Goal: Task Accomplishment & Management: Use online tool/utility

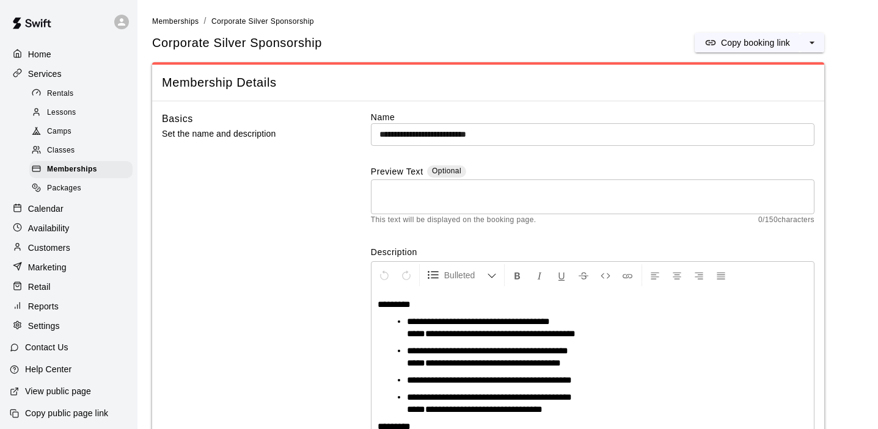
scroll to position [90, 0]
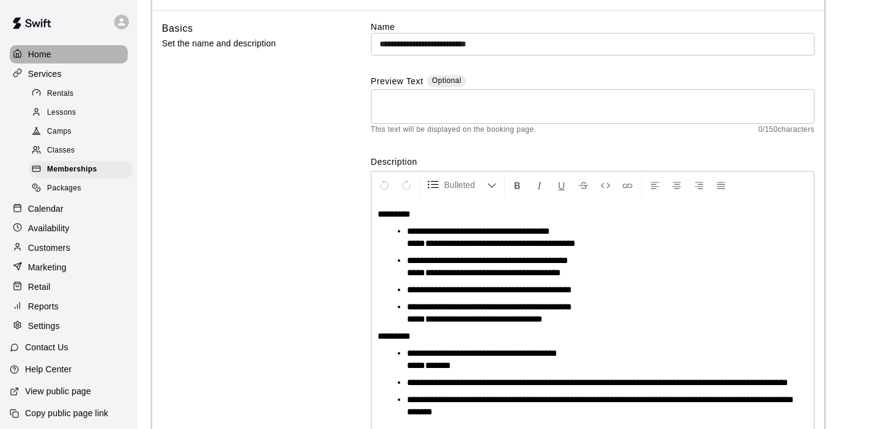
click at [43, 54] on p "Home" at bounding box center [39, 54] width 23 height 12
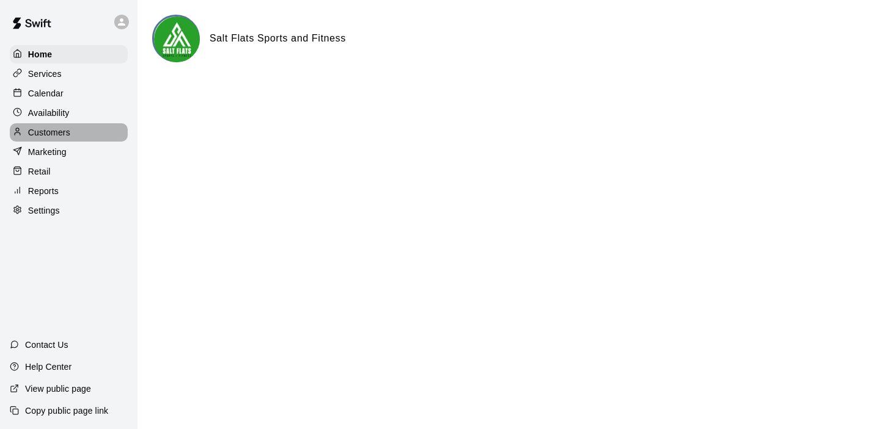
click at [48, 130] on p "Customers" at bounding box center [49, 132] width 42 height 12
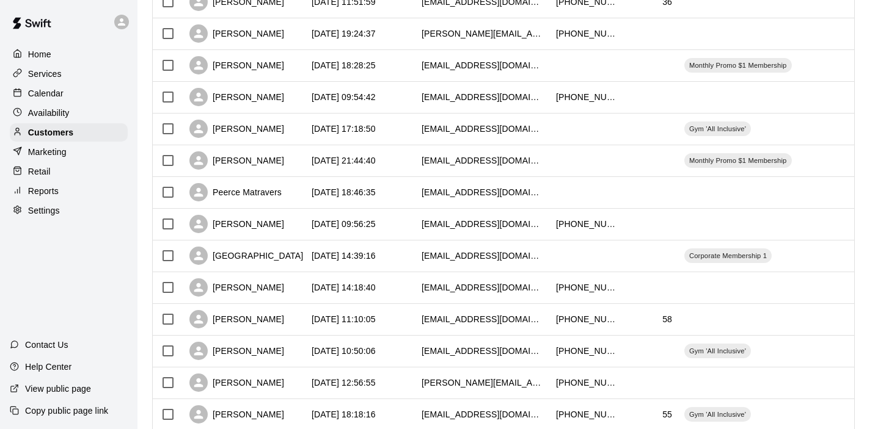
scroll to position [255, 0]
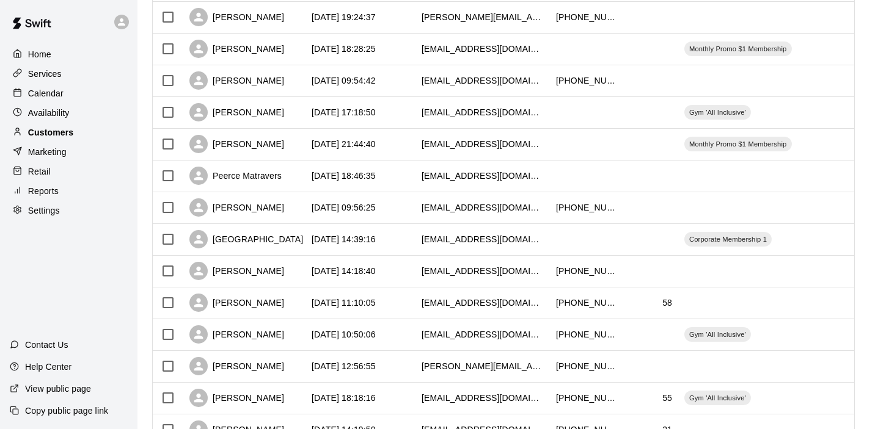
click at [74, 135] on div "Customers" at bounding box center [69, 132] width 118 height 18
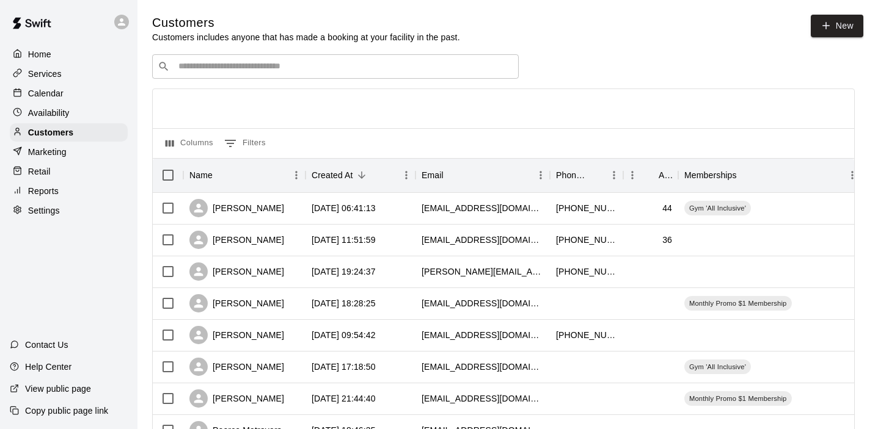
click at [355, 67] on input "Search customers by name or email" at bounding box center [344, 66] width 338 height 12
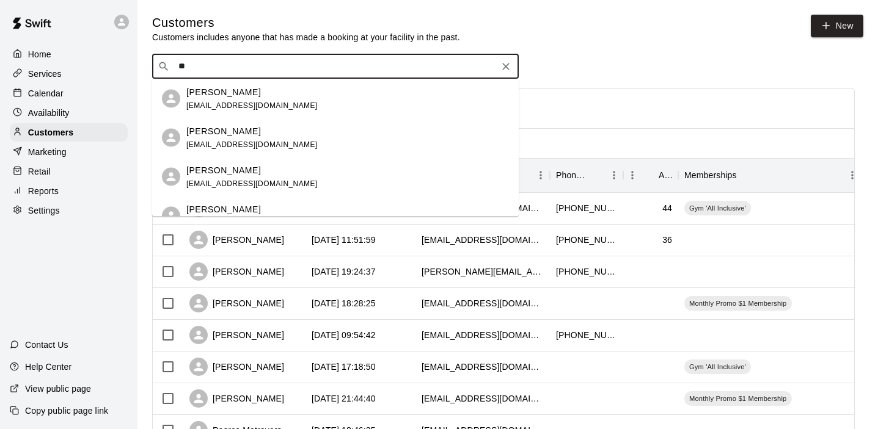
type input "*"
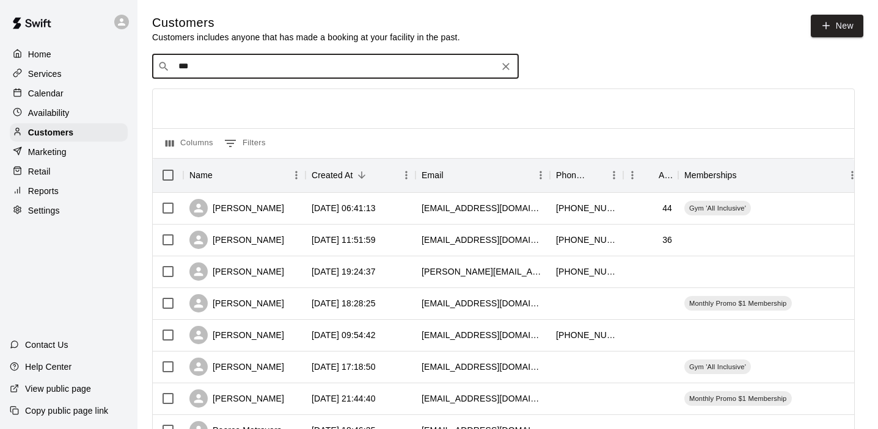
type input "****"
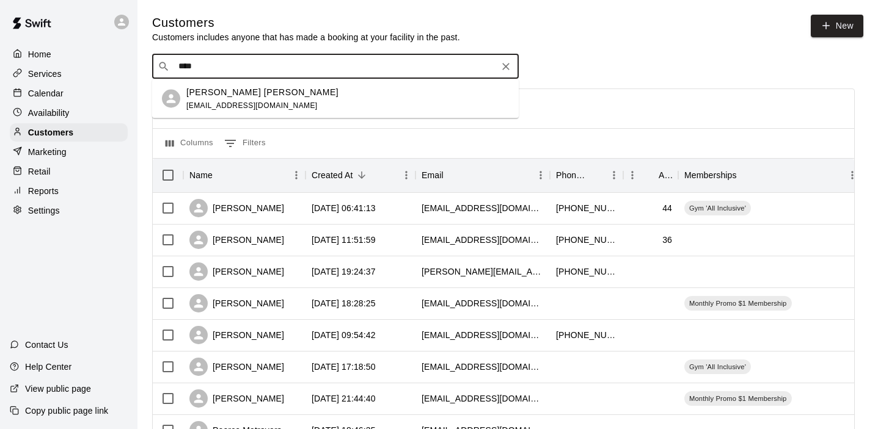
click at [256, 117] on div "[PERSON_NAME] [PERSON_NAME] [EMAIL_ADDRESS][DOMAIN_NAME]" at bounding box center [335, 98] width 366 height 39
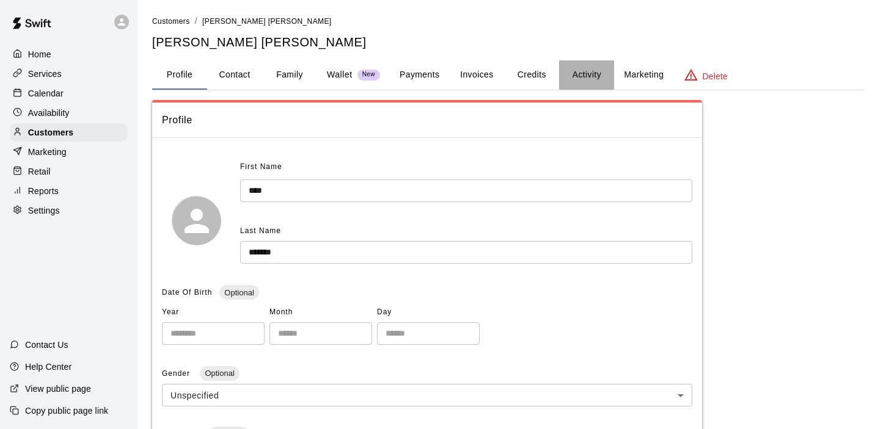
click at [591, 78] on button "Activity" at bounding box center [586, 74] width 55 height 29
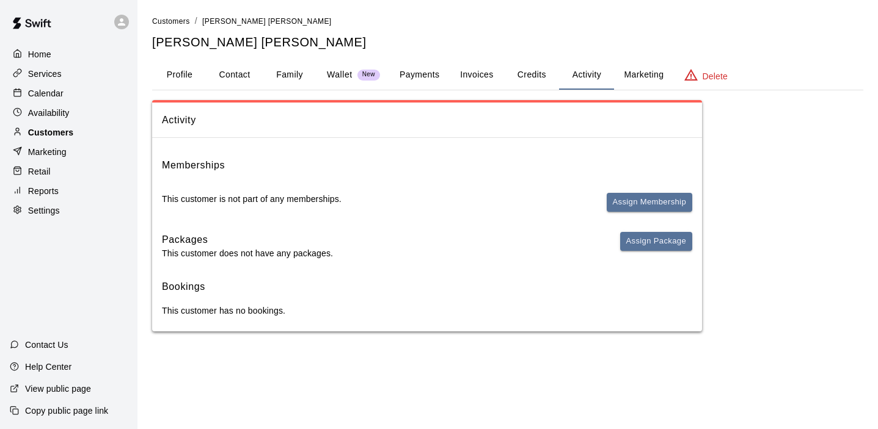
click at [88, 135] on div "Customers" at bounding box center [69, 132] width 118 height 18
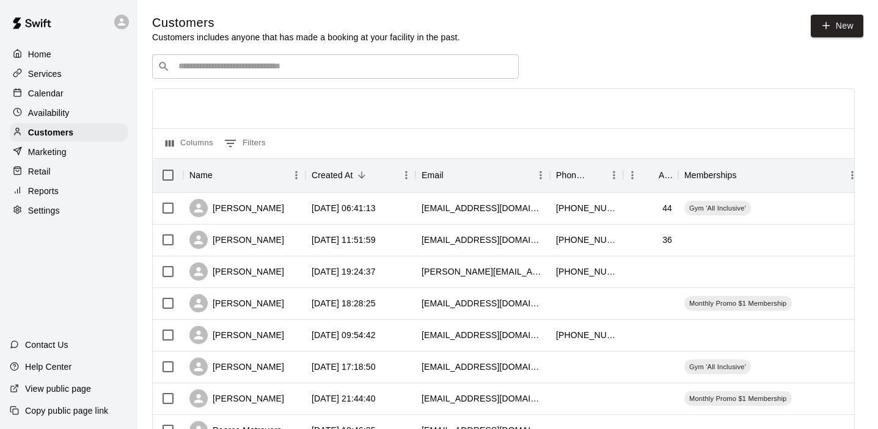
click at [236, 68] on input "Search customers by name or email" at bounding box center [344, 66] width 338 height 12
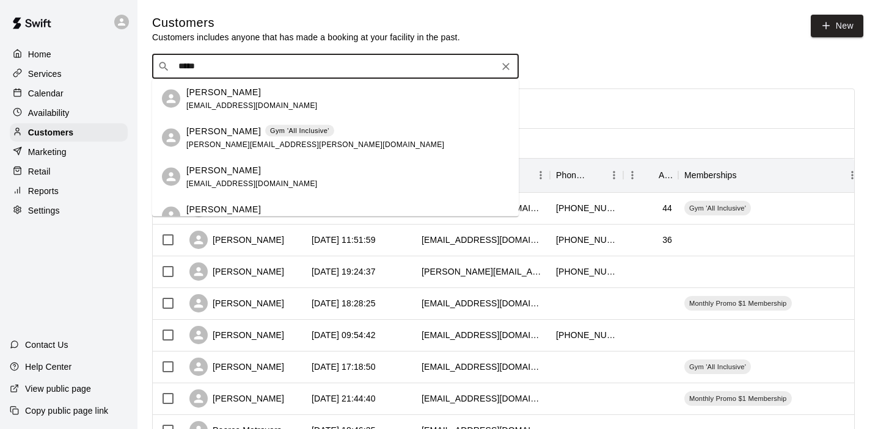
type input "******"
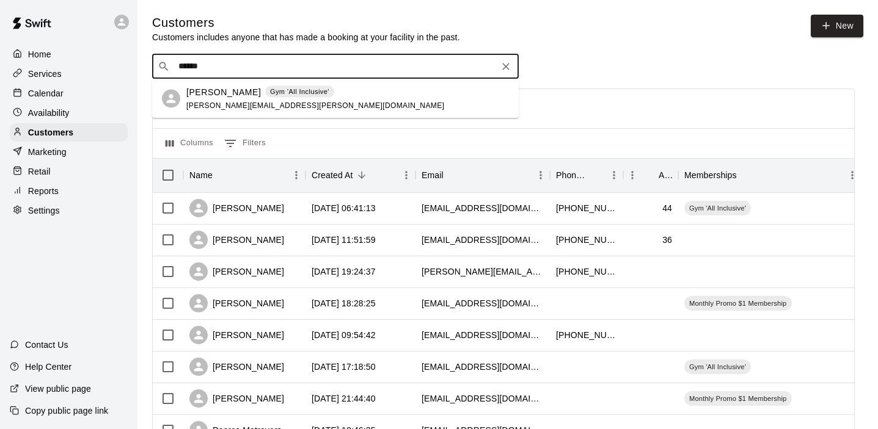
click at [226, 96] on p "[PERSON_NAME]" at bounding box center [223, 91] width 75 height 13
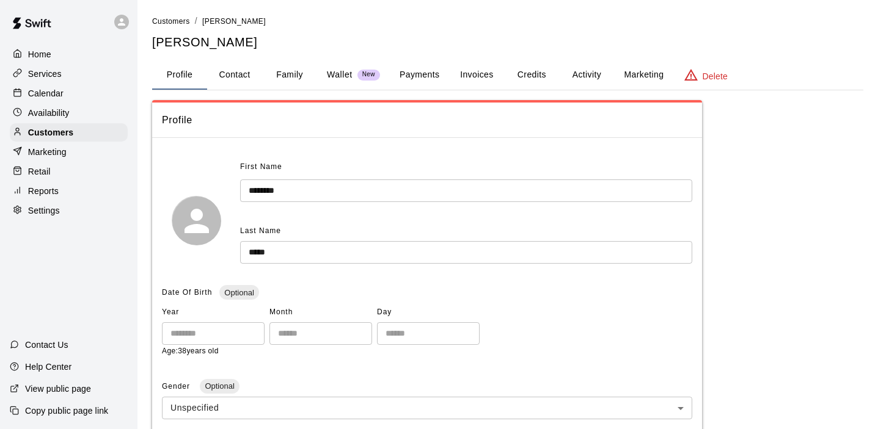
click at [587, 75] on button "Activity" at bounding box center [586, 74] width 55 height 29
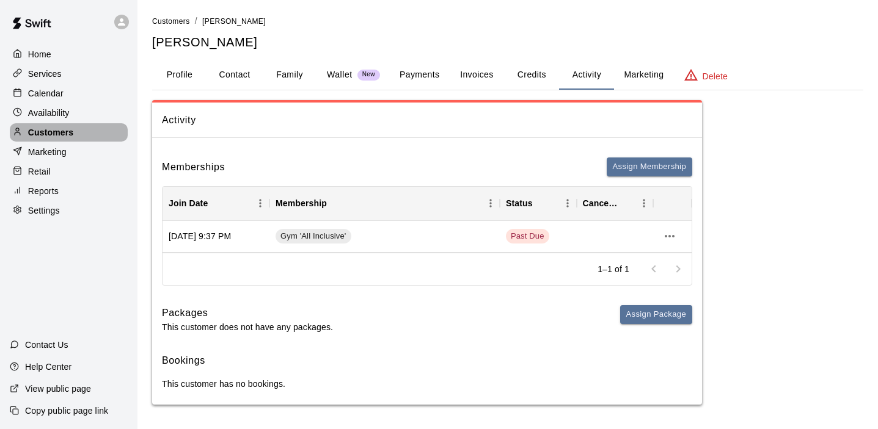
click at [87, 129] on div "Customers" at bounding box center [69, 132] width 118 height 18
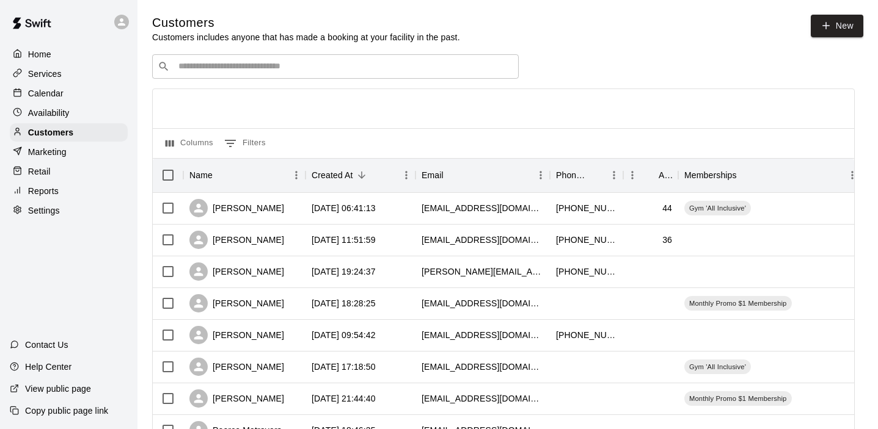
click at [242, 66] on input "Search customers by name or email" at bounding box center [344, 66] width 338 height 12
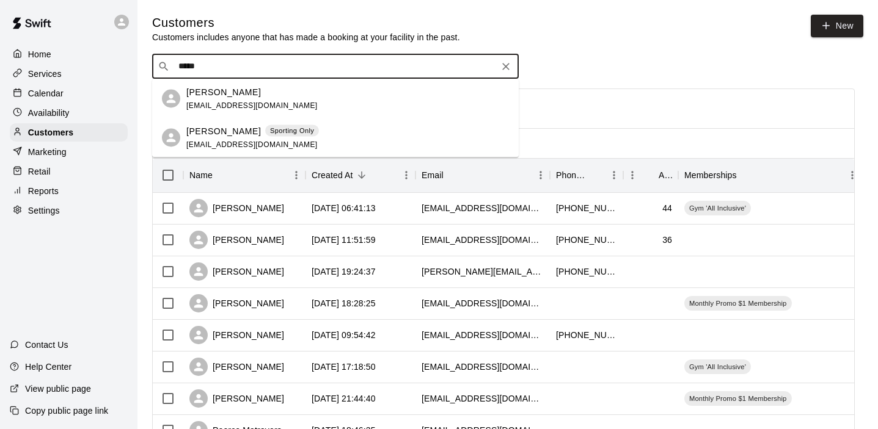
type input "******"
click at [238, 98] on div "[PERSON_NAME] [EMAIL_ADDRESS][DOMAIN_NAME]" at bounding box center [251, 98] width 131 height 26
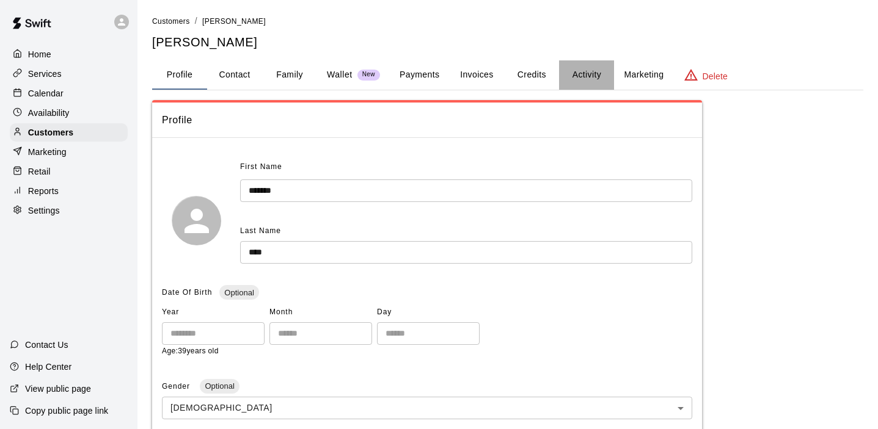
click at [596, 71] on button "Activity" at bounding box center [586, 74] width 55 height 29
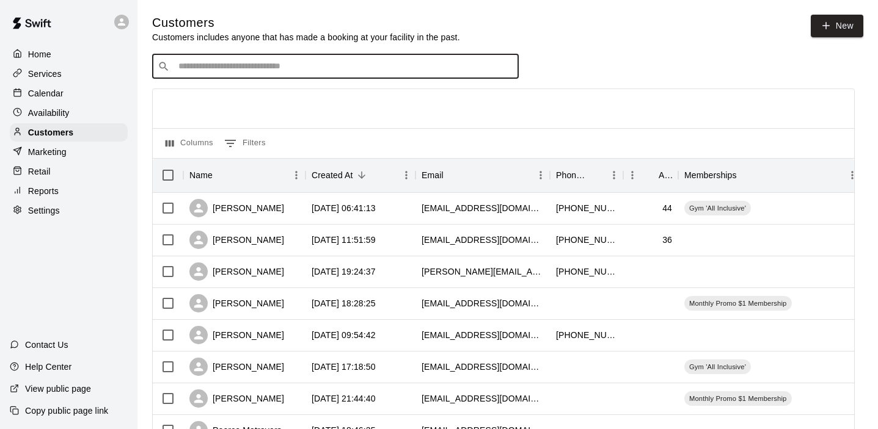
click at [202, 64] on input "Search customers by name or email" at bounding box center [344, 66] width 338 height 12
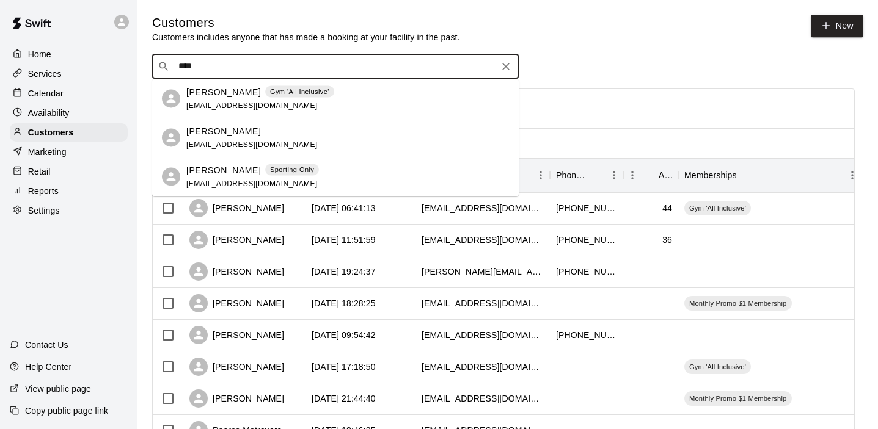
type input "*****"
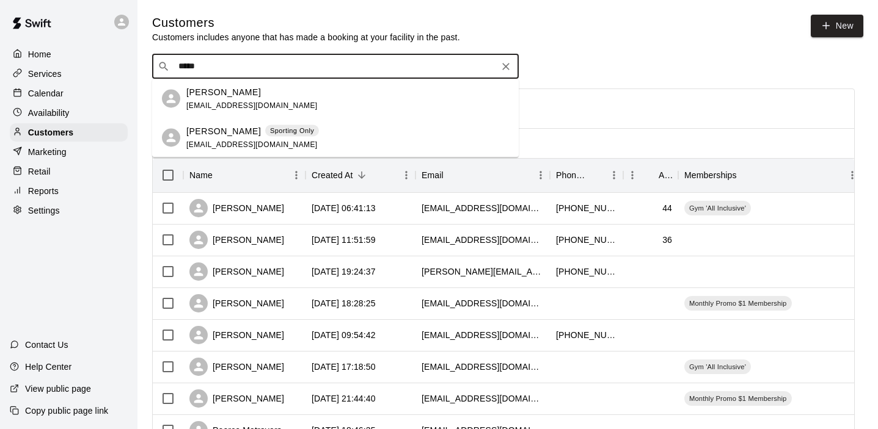
click at [214, 133] on p "[PERSON_NAME]" at bounding box center [223, 131] width 75 height 13
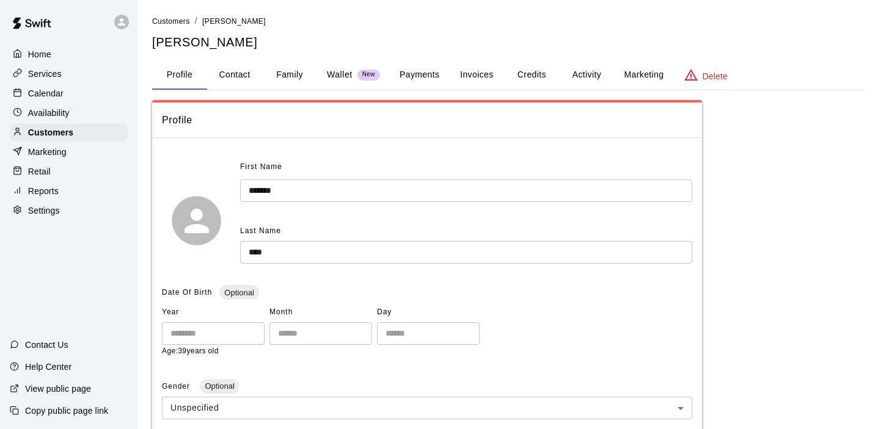
click at [583, 72] on button "Activity" at bounding box center [586, 74] width 55 height 29
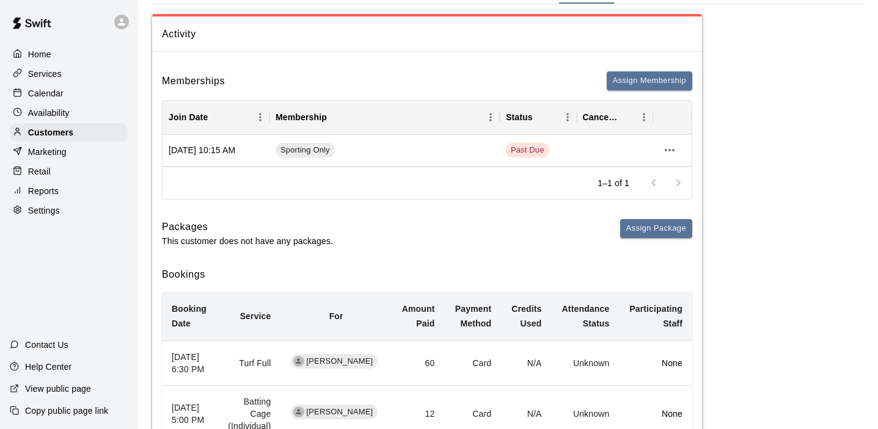
scroll to position [88, 0]
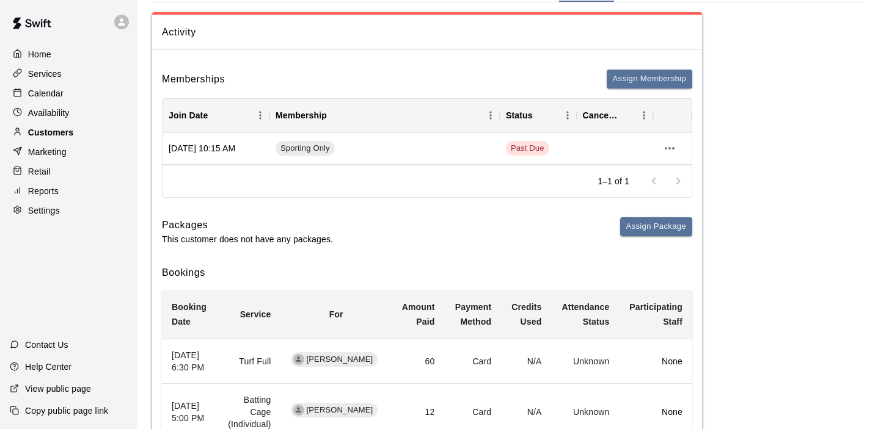
click at [87, 133] on div "Customers" at bounding box center [69, 132] width 118 height 18
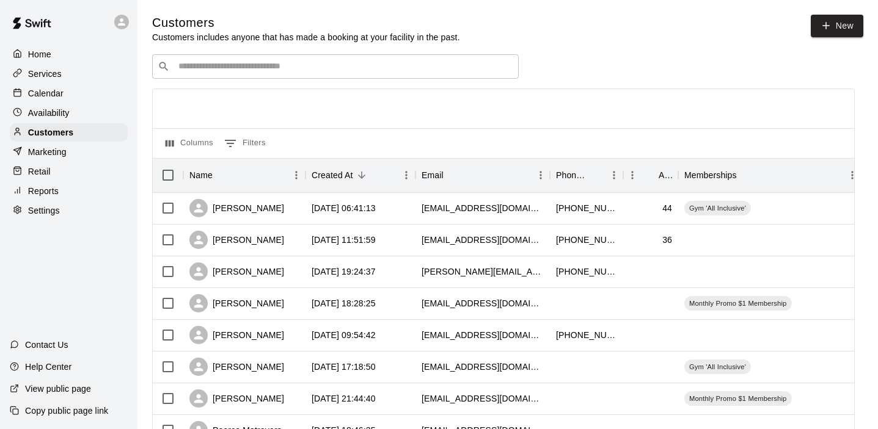
click at [368, 54] on div "​ ​" at bounding box center [335, 66] width 366 height 24
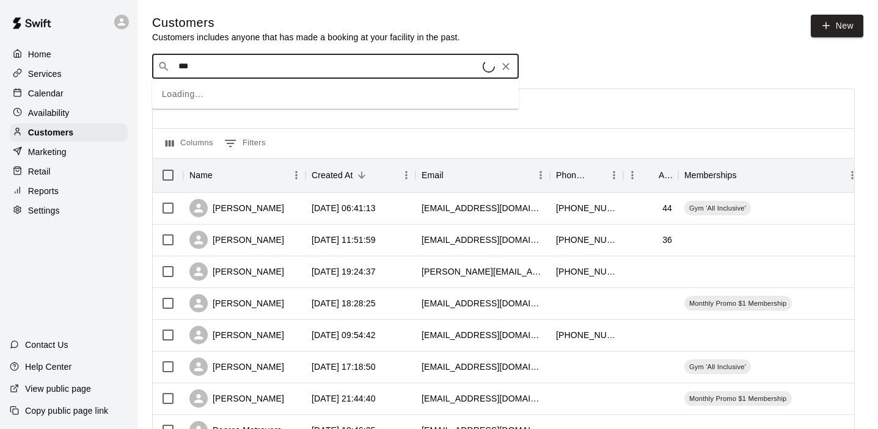
type input "****"
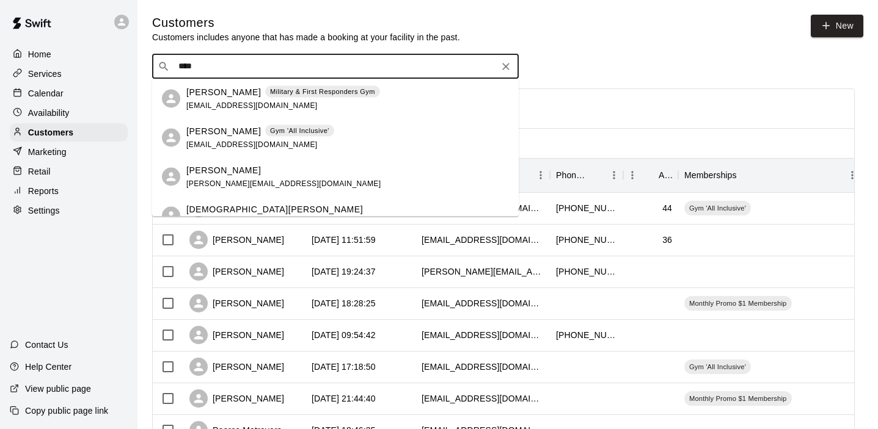
click at [223, 92] on p "[PERSON_NAME]" at bounding box center [223, 91] width 75 height 13
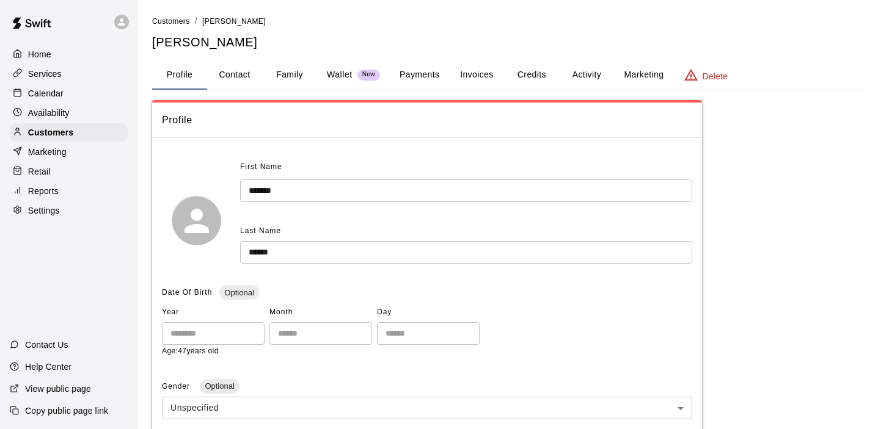
click at [581, 73] on button "Activity" at bounding box center [586, 74] width 55 height 29
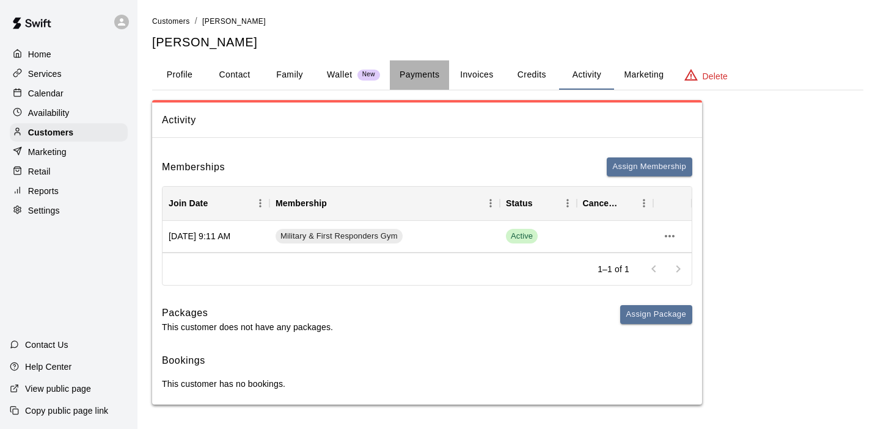
click at [421, 71] on button "Payments" at bounding box center [419, 74] width 59 height 29
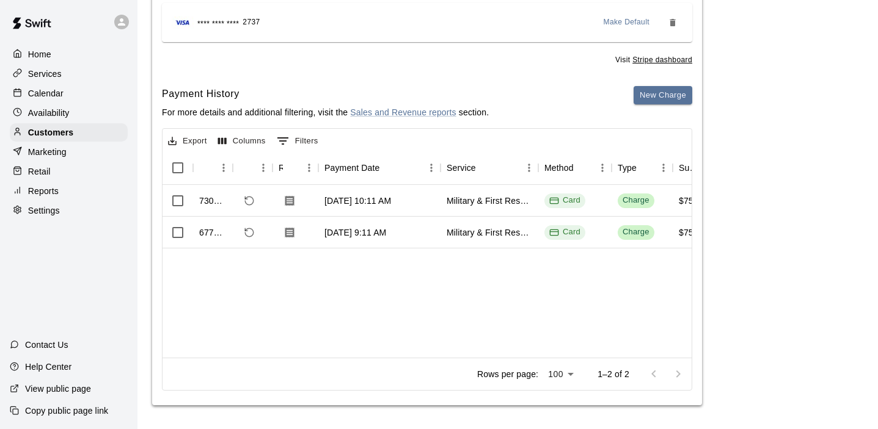
scroll to position [187, 0]
click at [87, 133] on div "Customers" at bounding box center [69, 132] width 118 height 18
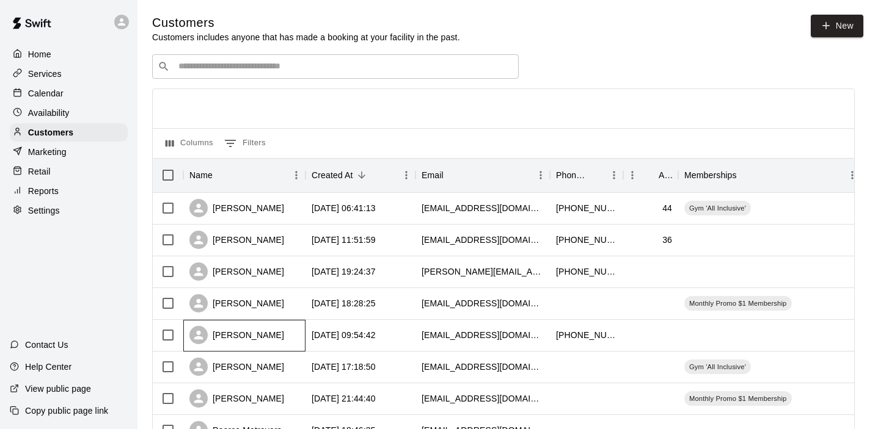
click at [251, 332] on div "[PERSON_NAME]" at bounding box center [236, 335] width 95 height 18
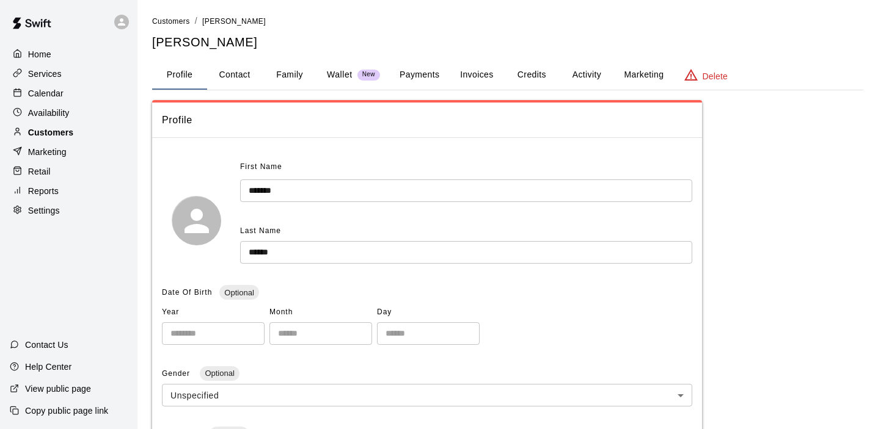
click at [60, 131] on p "Customers" at bounding box center [50, 132] width 45 height 12
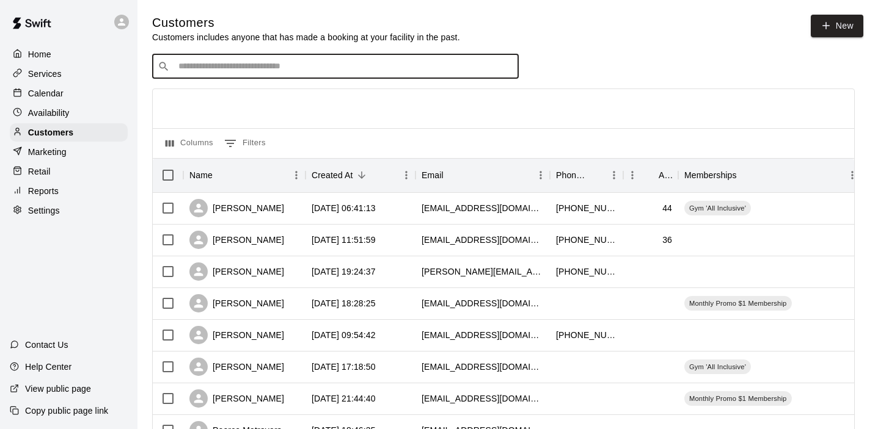
click at [255, 66] on input "Search customers by name or email" at bounding box center [344, 66] width 338 height 12
type input "******"
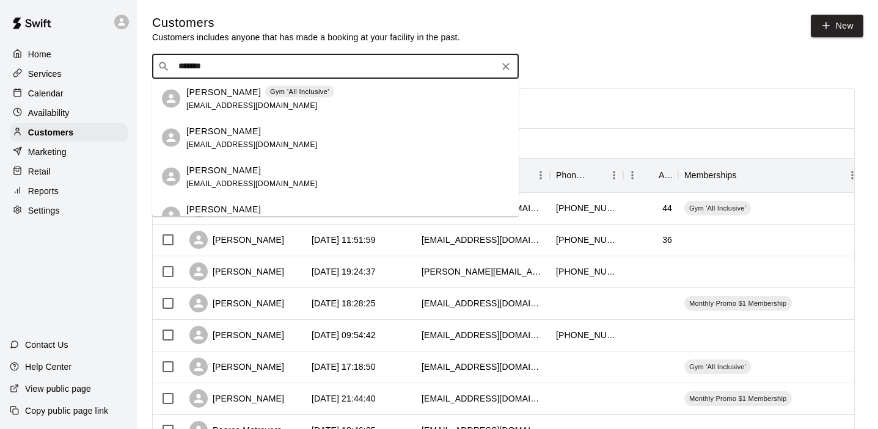
click at [233, 88] on p "[PERSON_NAME]" at bounding box center [223, 91] width 75 height 13
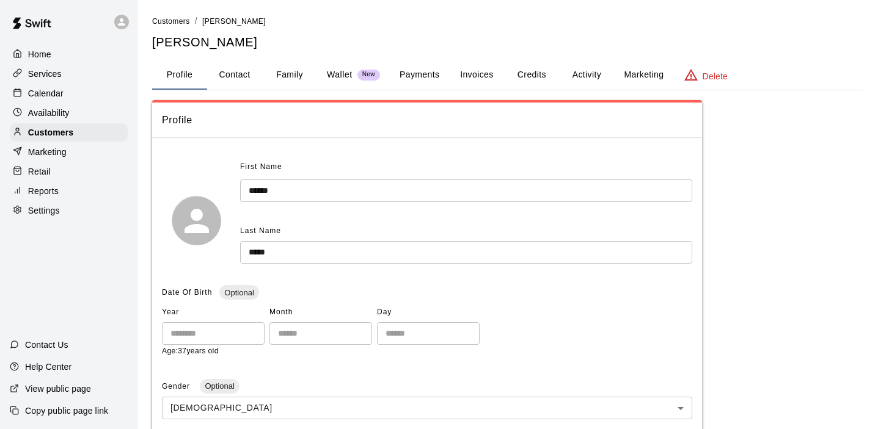
click at [591, 75] on button "Activity" at bounding box center [586, 74] width 55 height 29
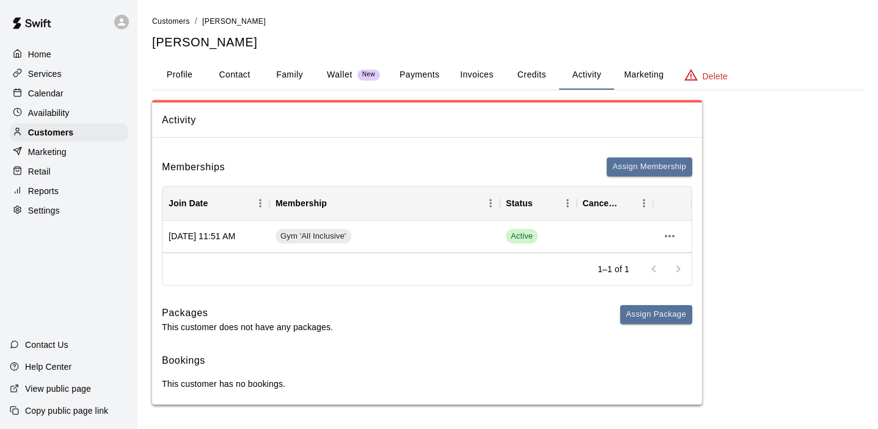
click at [416, 75] on button "Payments" at bounding box center [419, 74] width 59 height 29
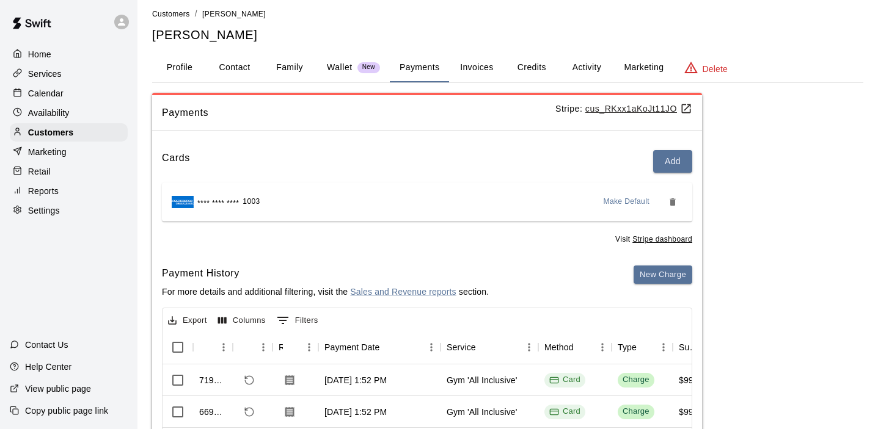
scroll to position [4, 0]
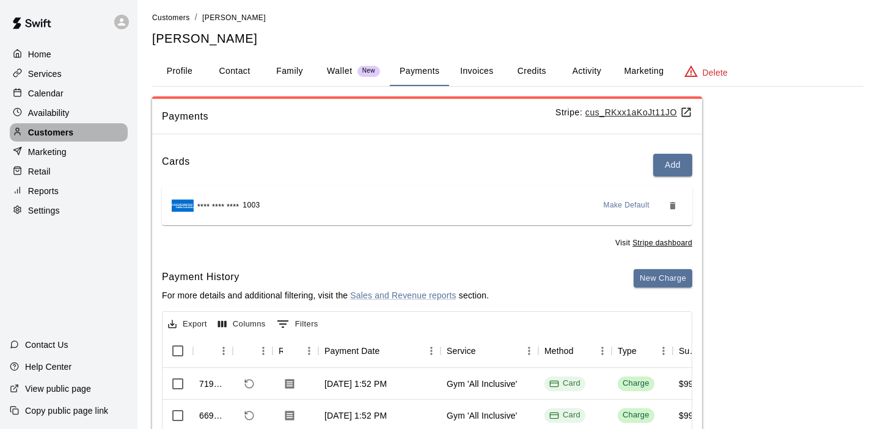
click at [77, 133] on div "Customers" at bounding box center [69, 132] width 118 height 18
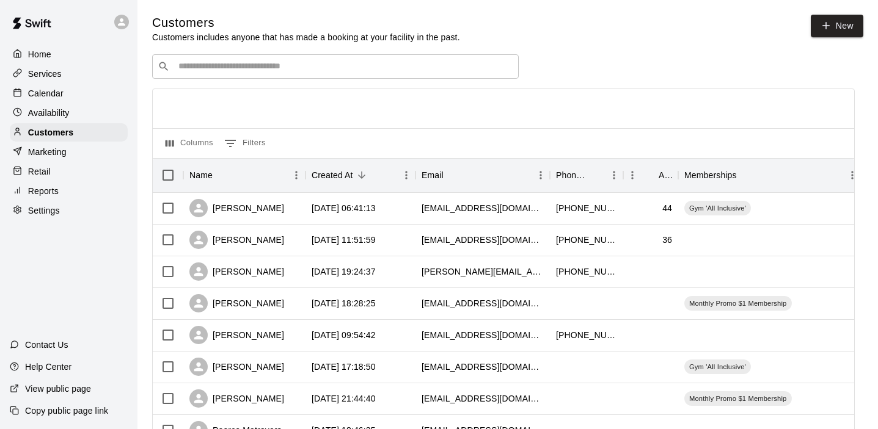
click at [326, 68] on input "Search customers by name or email" at bounding box center [344, 66] width 338 height 12
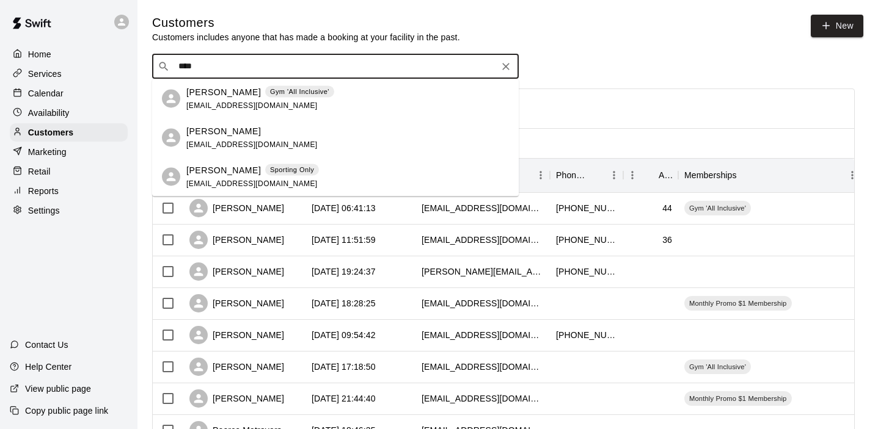
type input "*****"
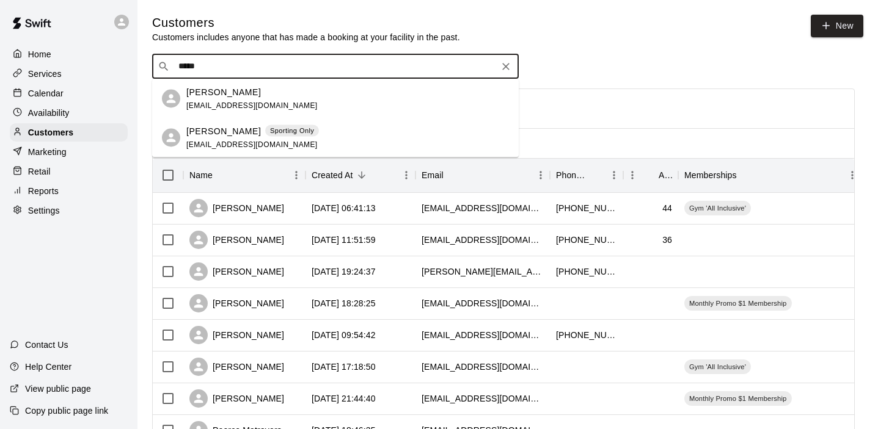
click at [235, 145] on span "[EMAIL_ADDRESS][DOMAIN_NAME]" at bounding box center [251, 144] width 131 height 9
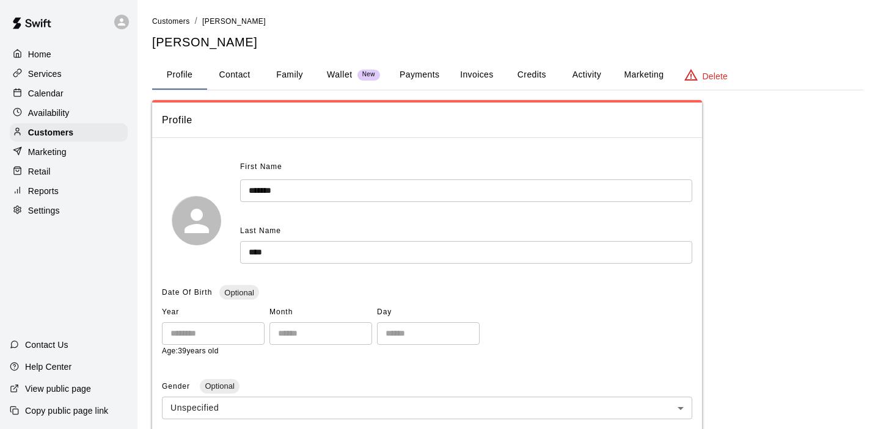
click at [590, 78] on button "Activity" at bounding box center [586, 74] width 55 height 29
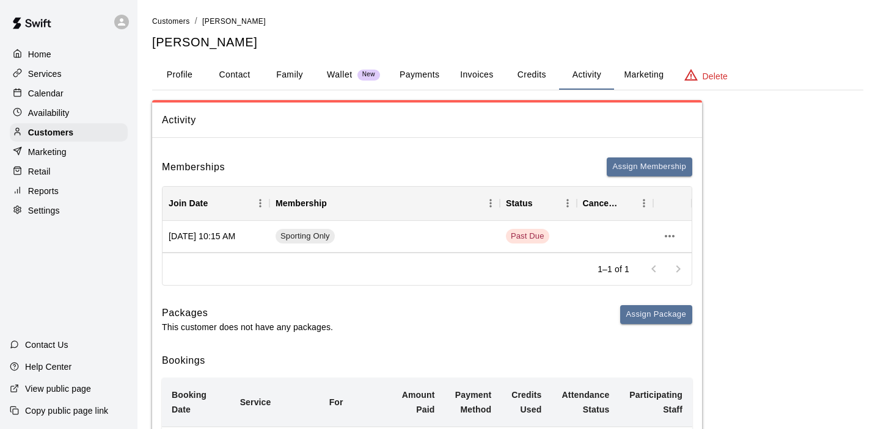
click at [426, 76] on button "Payments" at bounding box center [419, 74] width 59 height 29
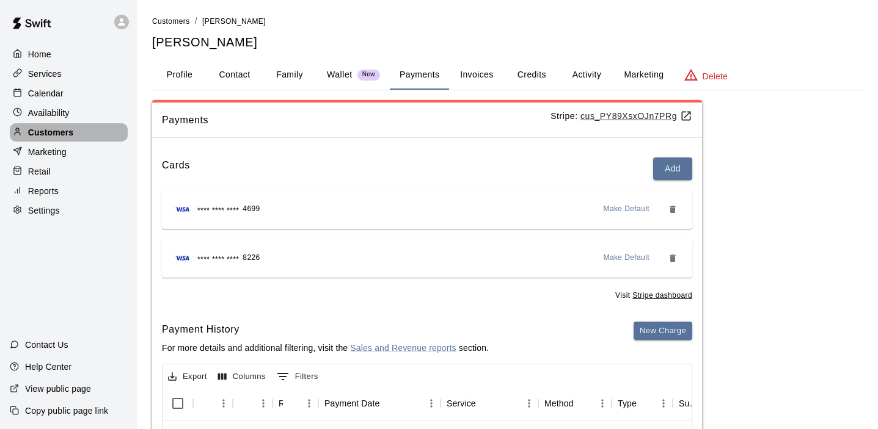
click at [96, 137] on div "Customers" at bounding box center [69, 132] width 118 height 18
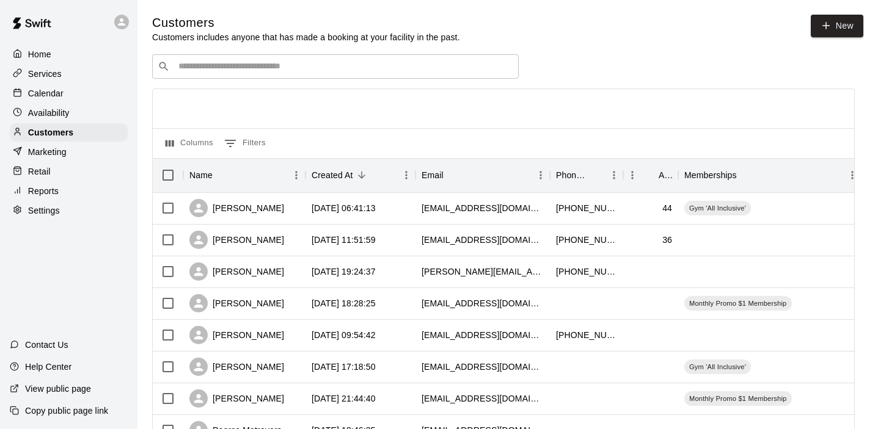
click at [278, 67] on input "Search customers by name or email" at bounding box center [344, 66] width 338 height 12
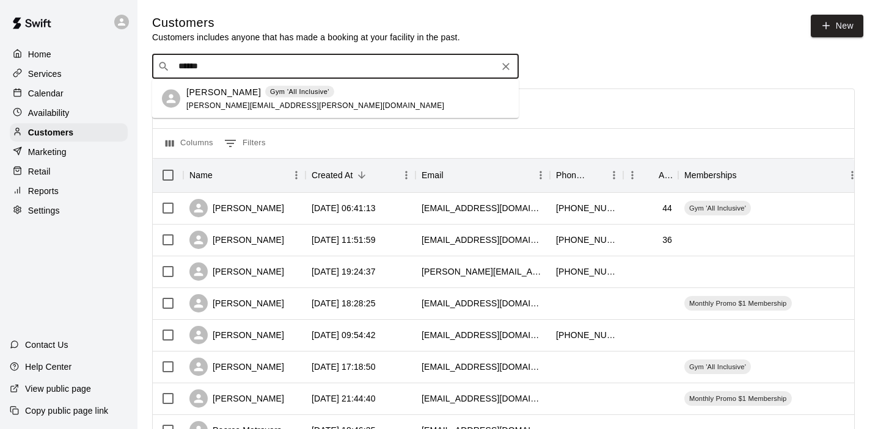
type input "*******"
click at [220, 99] on div "[PERSON_NAME] Gym 'All Inclusive' [PERSON_NAME][EMAIL_ADDRESS][PERSON_NAME][DOM…" at bounding box center [315, 98] width 258 height 26
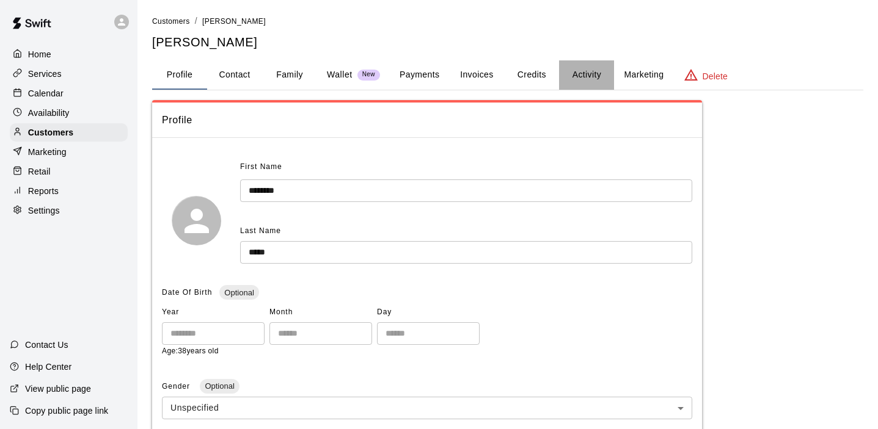
click at [586, 73] on button "Activity" at bounding box center [586, 74] width 55 height 29
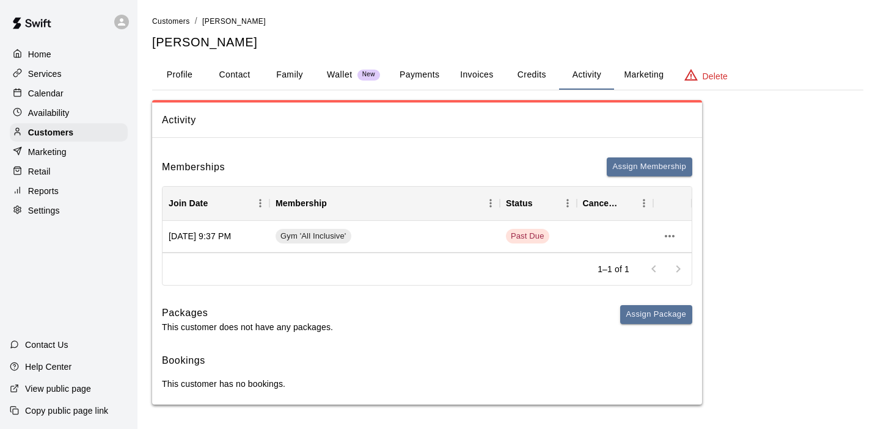
click at [417, 74] on button "Payments" at bounding box center [419, 74] width 59 height 29
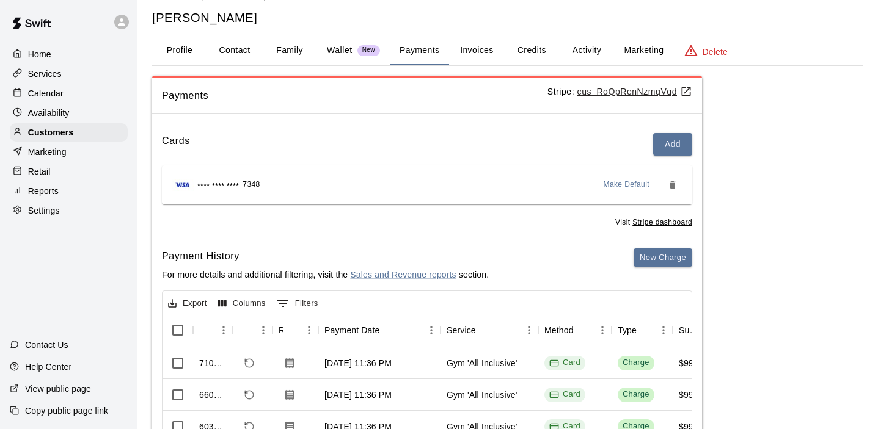
scroll to position [37, 0]
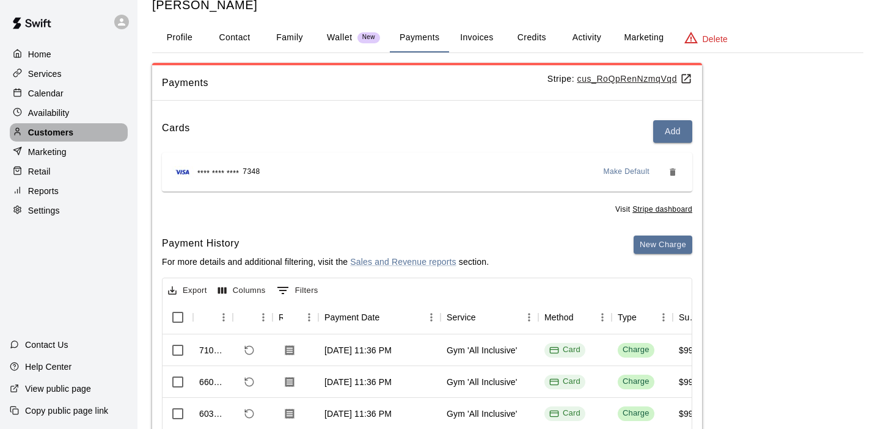
click at [64, 127] on p "Customers" at bounding box center [50, 132] width 45 height 12
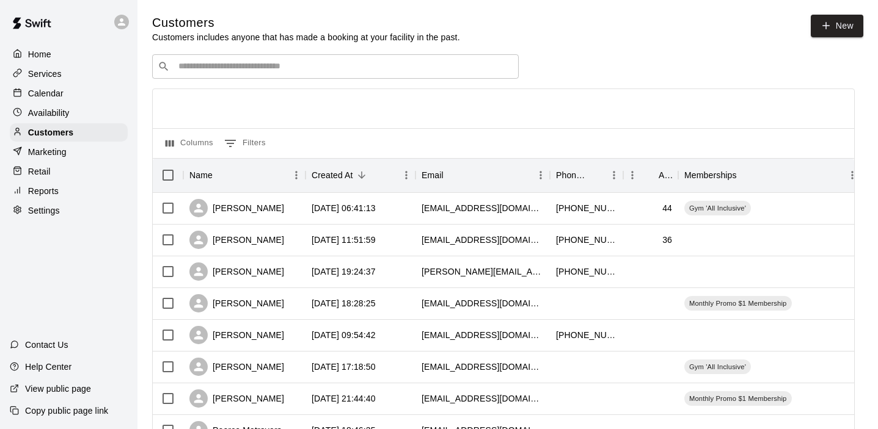
click at [252, 65] on input "Search customers by name or email" at bounding box center [344, 66] width 338 height 12
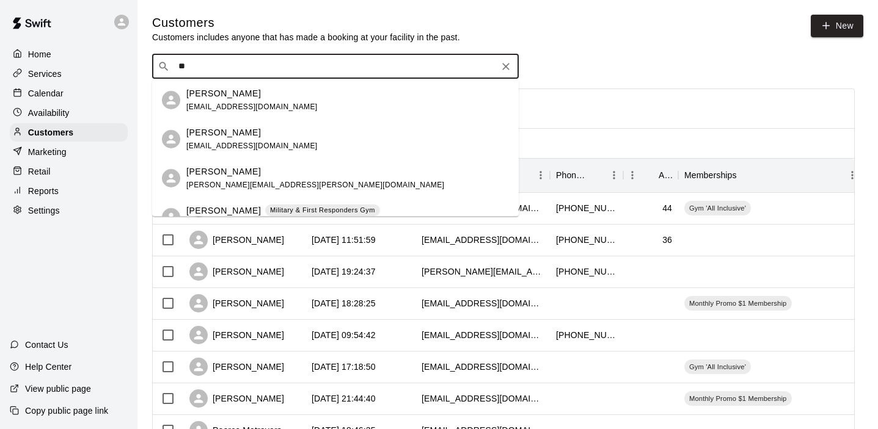
scroll to position [234, 0]
type input "*"
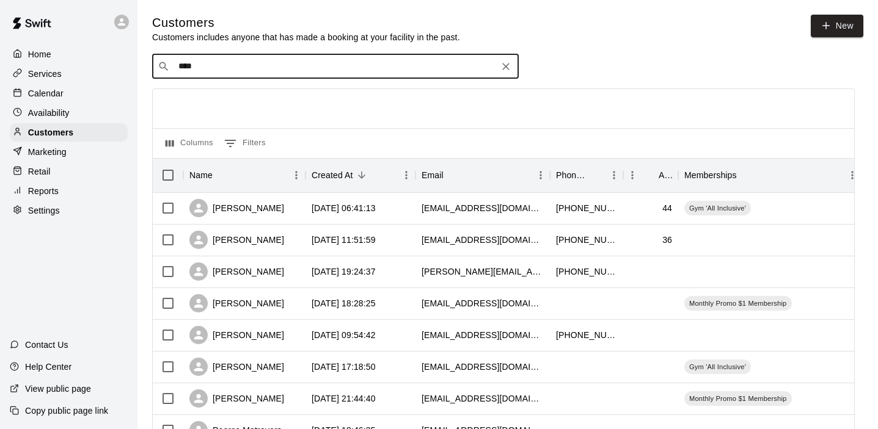
type input "*****"
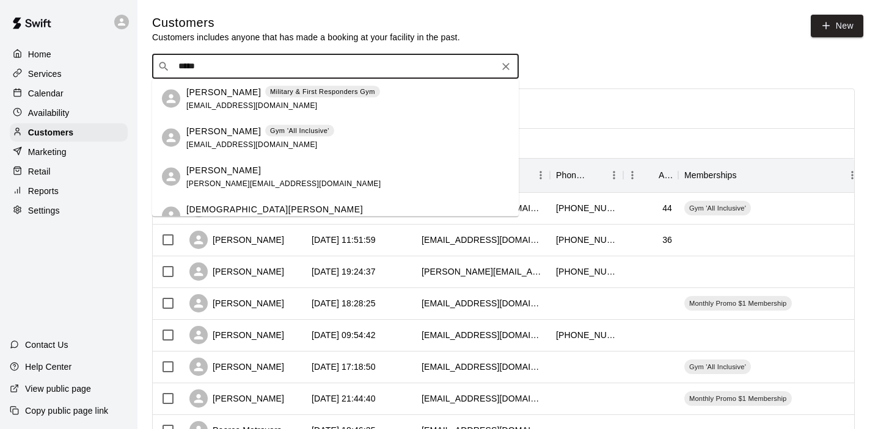
click at [213, 94] on p "[PERSON_NAME]" at bounding box center [223, 91] width 75 height 13
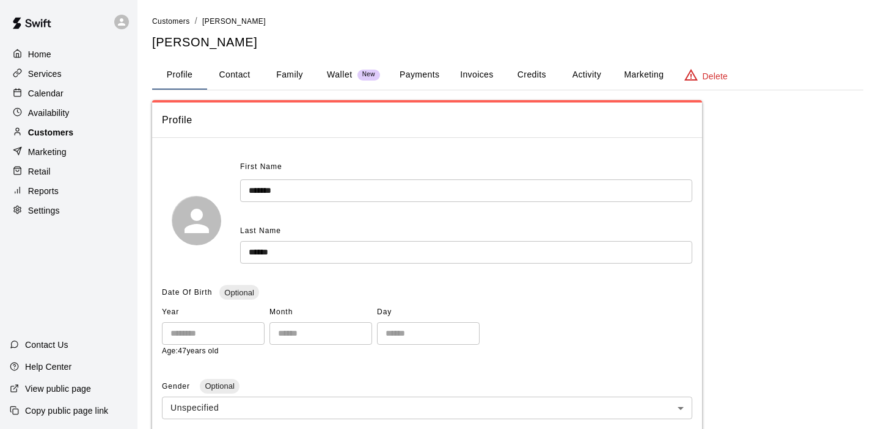
click at [99, 133] on div "Customers" at bounding box center [69, 132] width 118 height 18
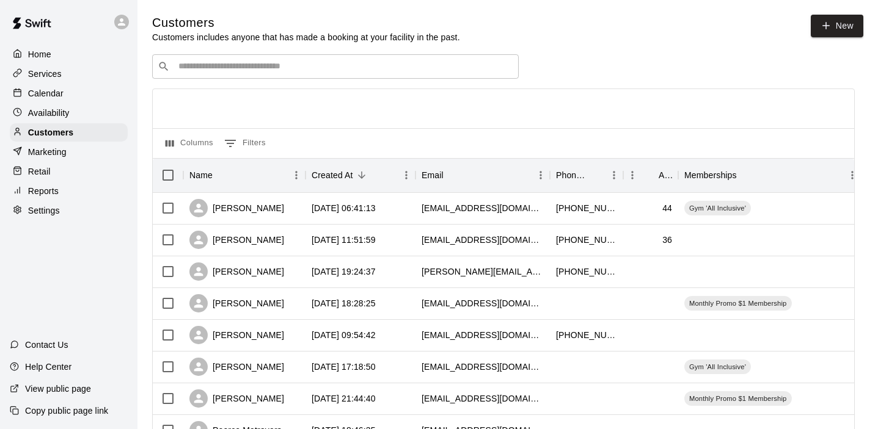
click at [239, 76] on div "​ ​" at bounding box center [335, 66] width 366 height 24
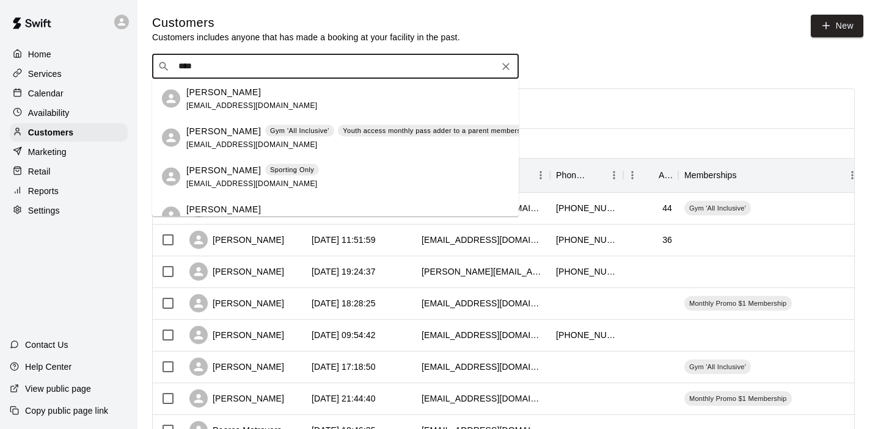
type input "*****"
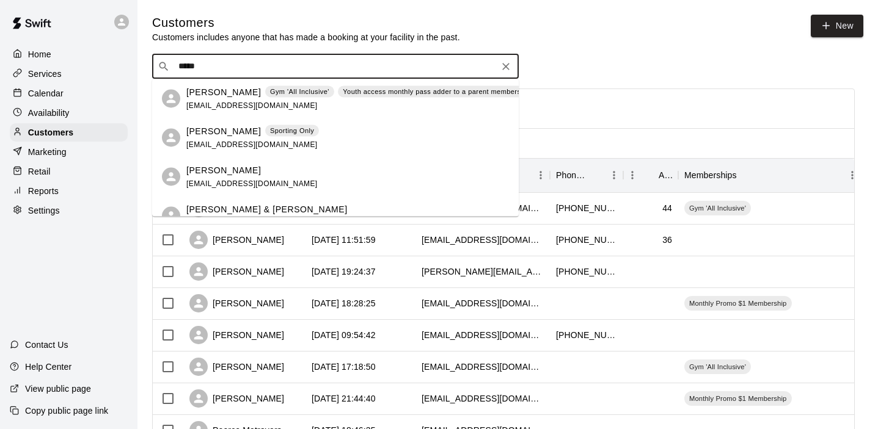
click at [223, 97] on p "[PERSON_NAME]" at bounding box center [223, 91] width 75 height 13
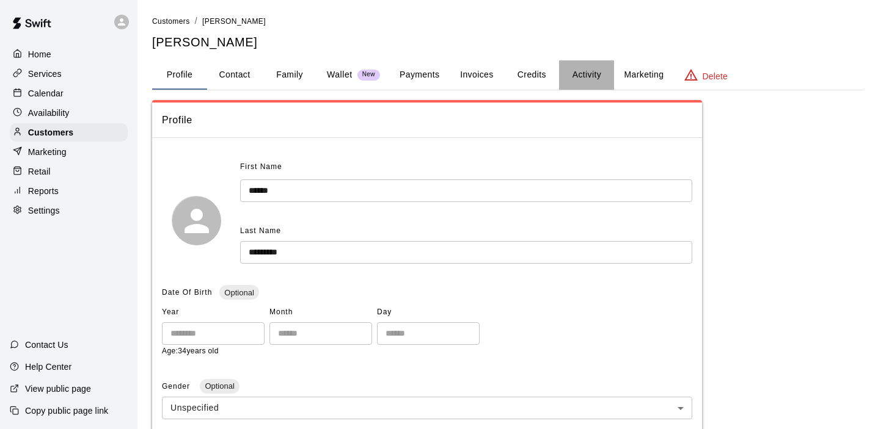
click at [574, 76] on button "Activity" at bounding box center [586, 74] width 55 height 29
